Goal: Transaction & Acquisition: Purchase product/service

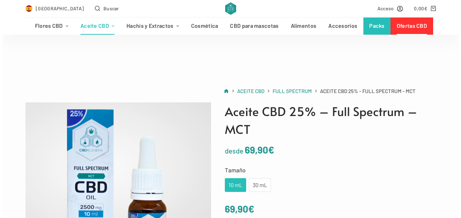
scroll to position [60, 0]
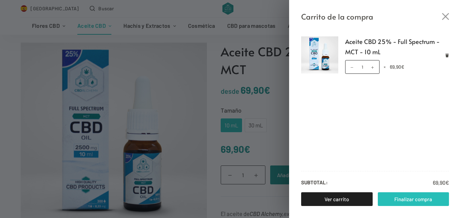
click at [407, 198] on link "Finalizar compra" at bounding box center [414, 200] width 72 height 14
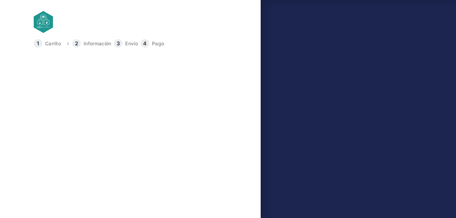
select select "B"
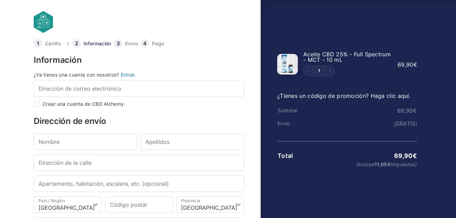
click at [42, 21] on link at bounding box center [104, 22] width 141 height 22
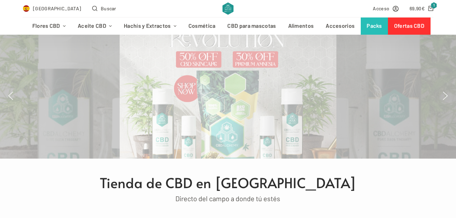
scroll to position [33, 0]
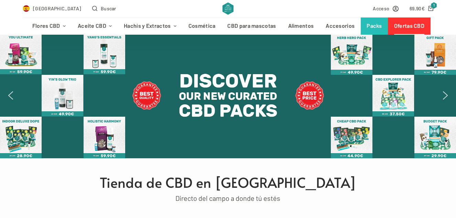
click at [400, 24] on link "Ofertas CBD" at bounding box center [409, 26] width 42 height 17
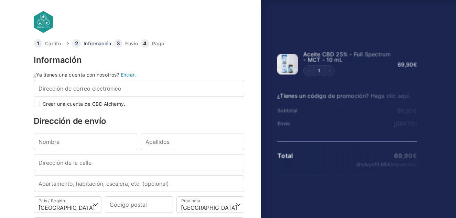
select select "B"
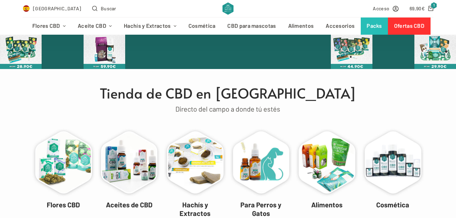
scroll to position [122, 0]
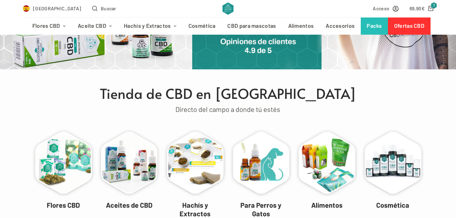
drag, startPoint x: 0, startPoint y: 0, endPoint x: 130, endPoint y: 91, distance: 158.9
click at [130, 91] on h1 "Tienda de CBD en España" at bounding box center [227, 93] width 403 height 21
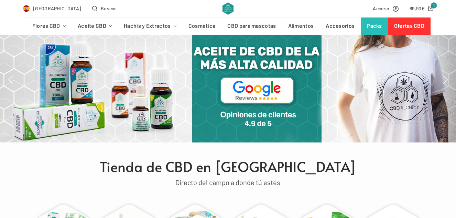
scroll to position [0, 0]
